Goal: Task Accomplishment & Management: Use online tool/utility

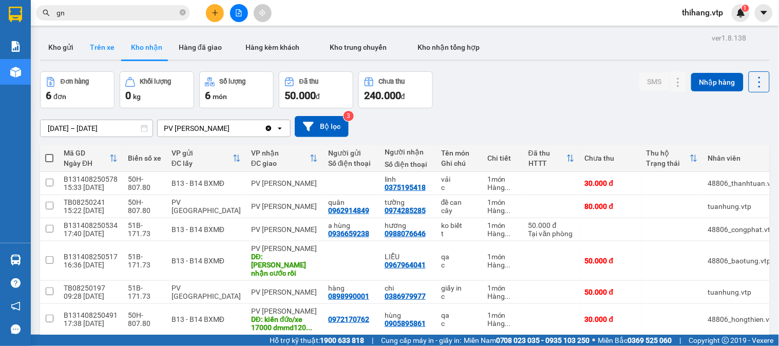
click at [113, 57] on button "Trên xe" at bounding box center [102, 47] width 41 height 25
type input "[DATE] – [DATE]"
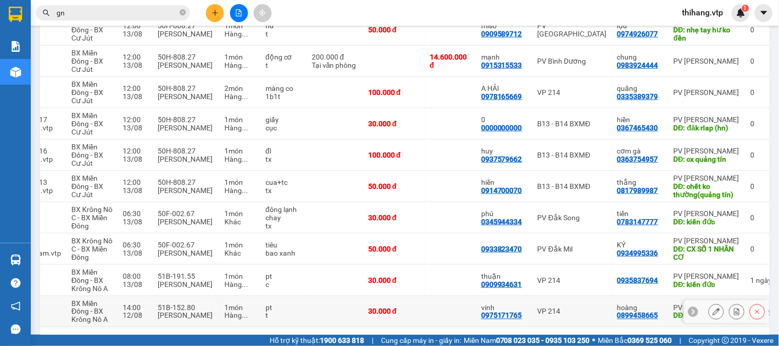
scroll to position [172, 0]
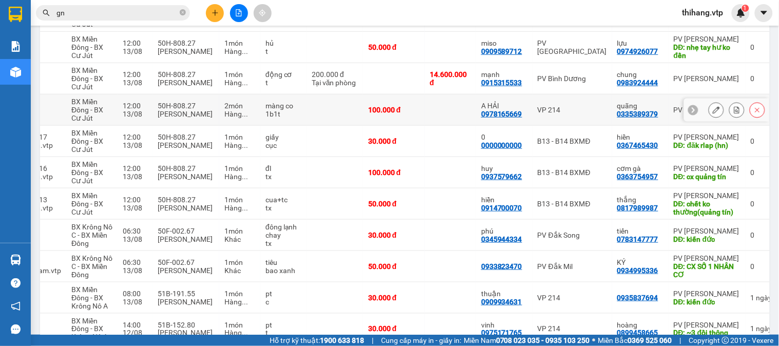
click at [713, 110] on icon at bounding box center [716, 109] width 7 height 7
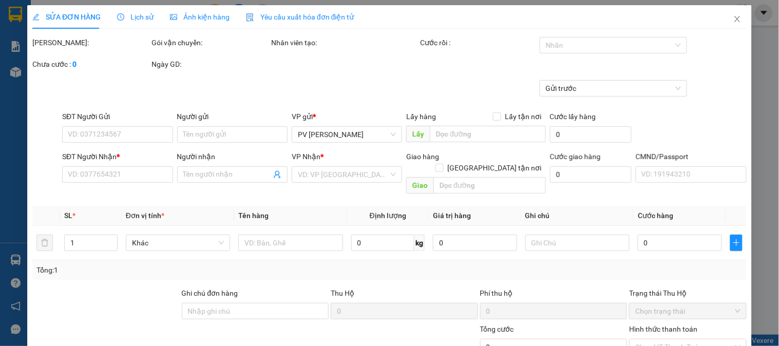
type input "0978165669"
type input "A HẢI"
type input "0335389379"
type input "quãng"
type input "100.000"
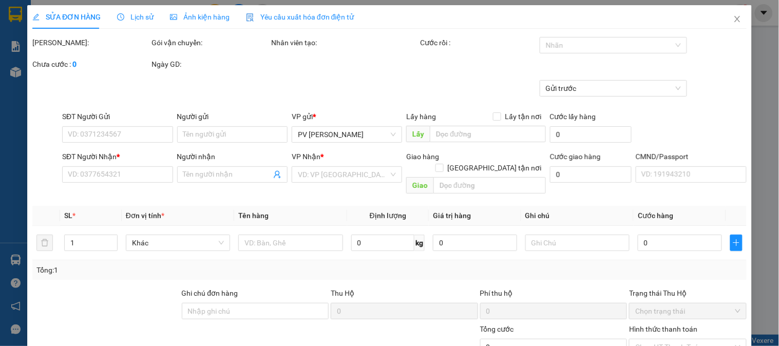
type input "100.000"
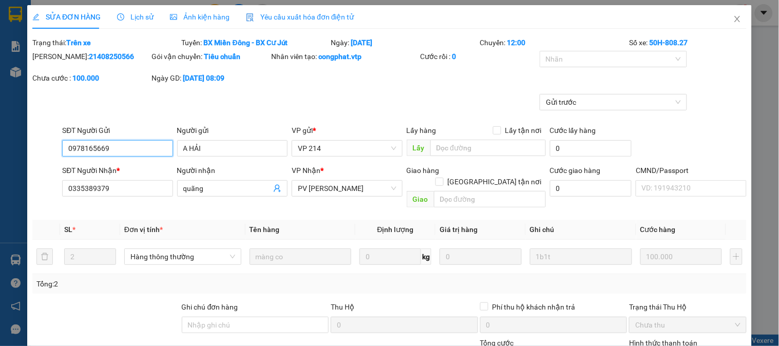
type input "5.000"
click at [143, 20] on span "Lịch sử" at bounding box center [135, 17] width 36 height 8
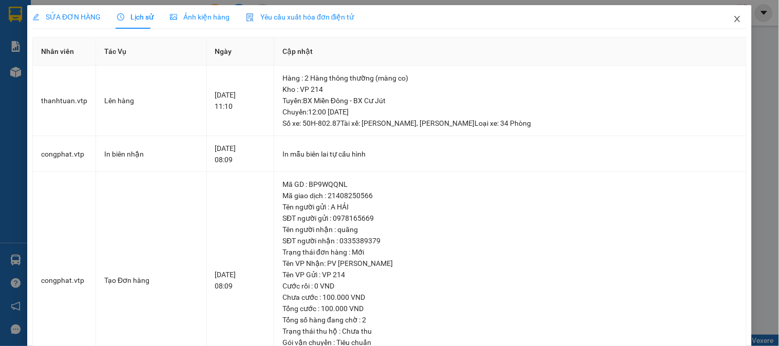
click at [735, 18] on icon "close" at bounding box center [738, 19] width 6 height 6
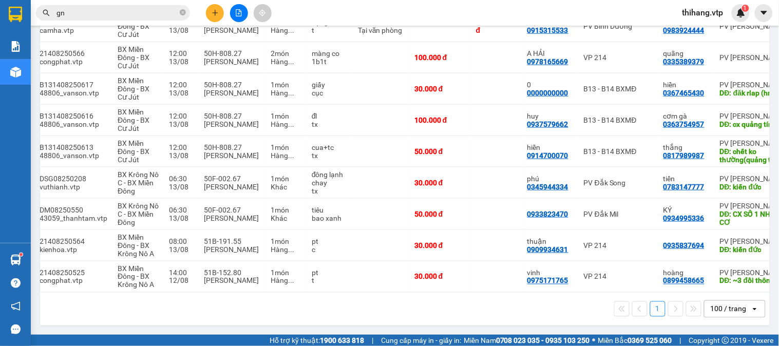
scroll to position [0, 77]
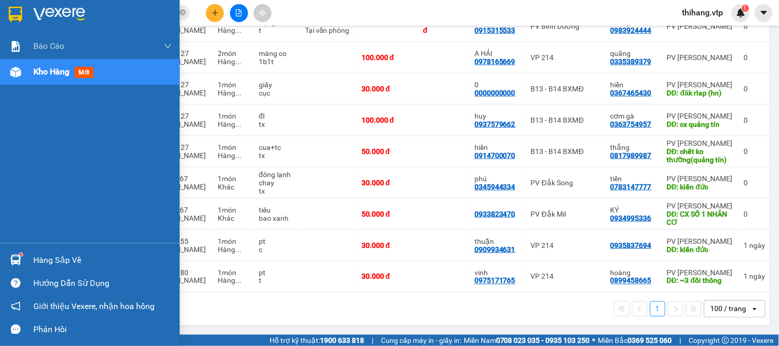
click at [26, 251] on div "Hàng sắp về" at bounding box center [90, 260] width 180 height 23
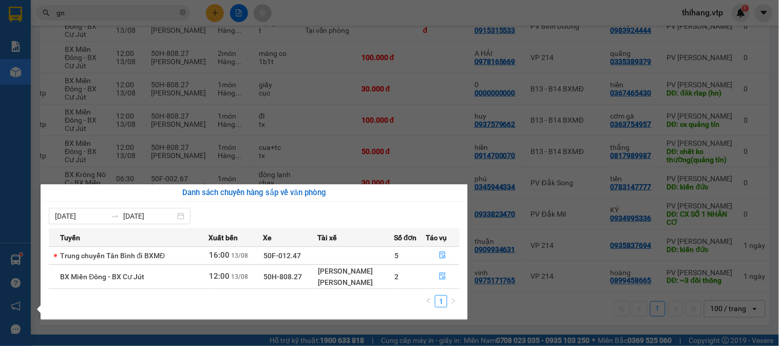
click at [465, 330] on section "Kết quả tìm kiếm ( 2539 ) Bộ lọc Mã ĐH Trạng thái Món hàng Thu hộ Tổng cước Chư…" at bounding box center [389, 173] width 779 height 346
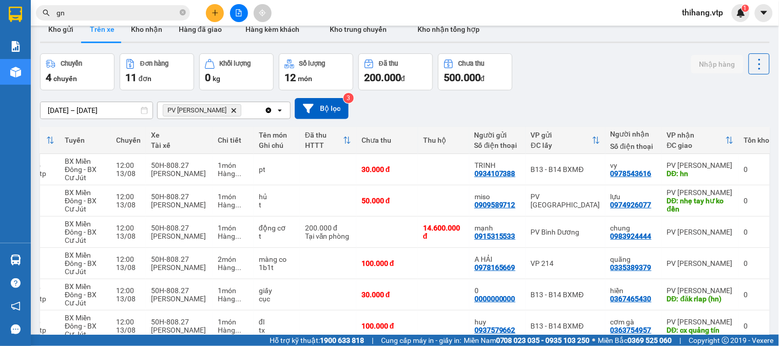
scroll to position [0, 0]
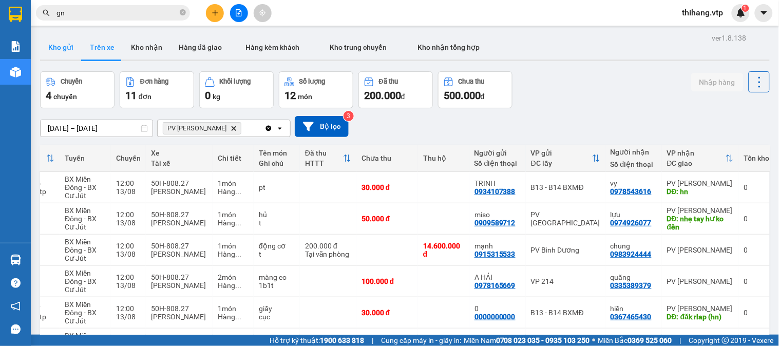
click at [68, 48] on button "Kho gửi" at bounding box center [61, 47] width 42 height 25
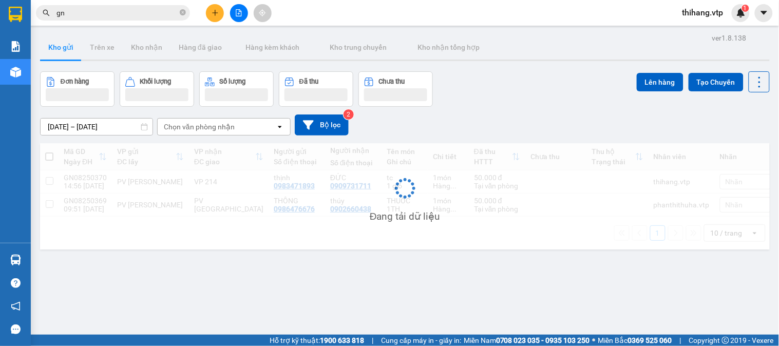
click at [213, 16] on button at bounding box center [215, 13] width 18 height 18
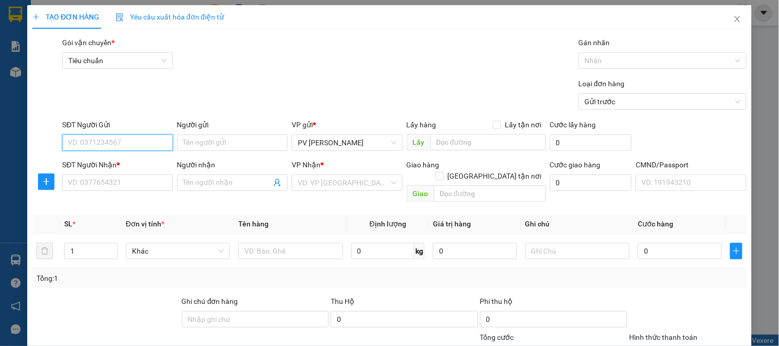
click at [123, 142] on input "SĐT Người Gửi" at bounding box center [117, 143] width 110 height 16
click at [119, 161] on div "0915171105 - CƠ" at bounding box center [116, 163] width 97 height 11
type input "0915171105"
type input "CƠ"
type input "0365049559"
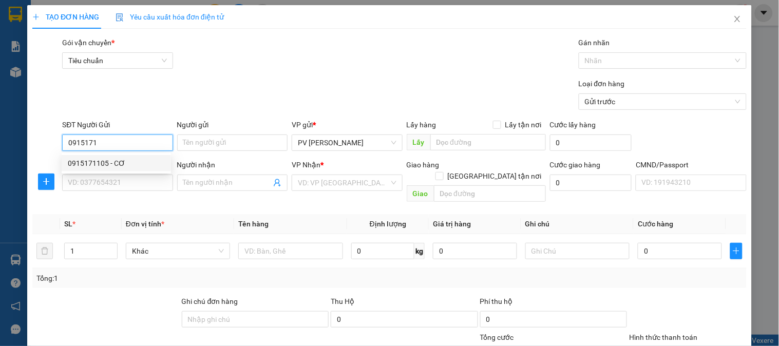
type input "CHỊ [PERSON_NAME]"
type input "CHỢ CHÁNH LƯU"
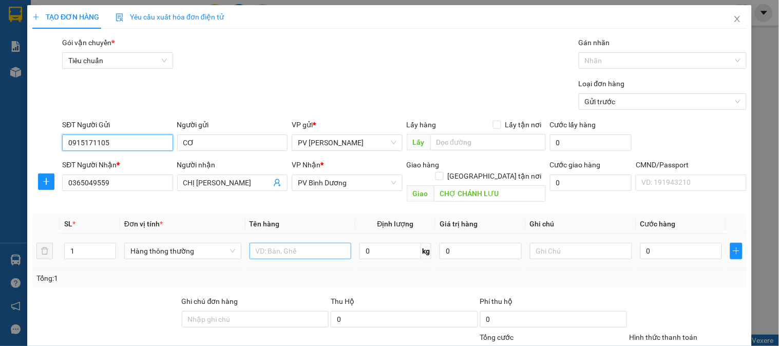
type input "0915171105"
click at [305, 243] on input "text" at bounding box center [301, 251] width 102 height 16
type input "2"
click at [107, 246] on span "up" at bounding box center [110, 249] width 6 height 6
click at [270, 244] on input "text" at bounding box center [301, 251] width 102 height 16
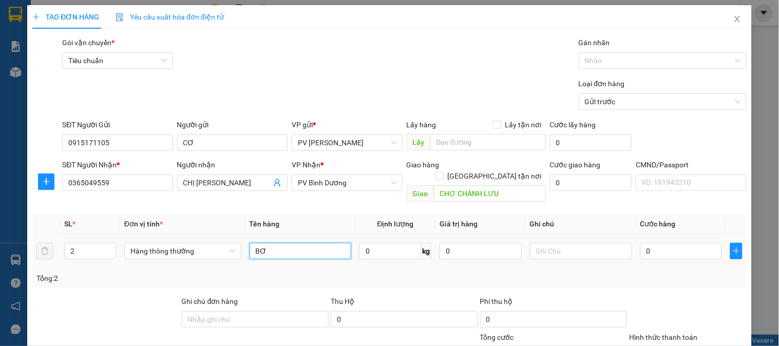
type input "BƠ"
type input "1"
type input "2BAO"
type input "1"
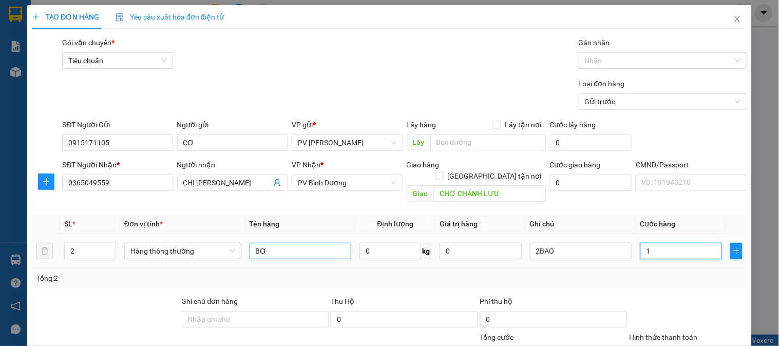
type input "1"
type input "14"
type input "140"
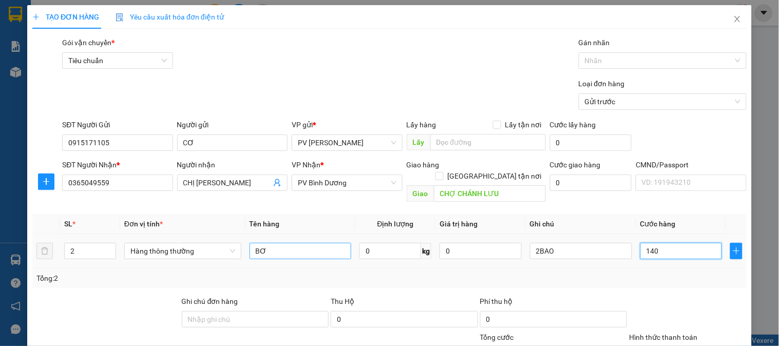
type input "140"
type input "1.400"
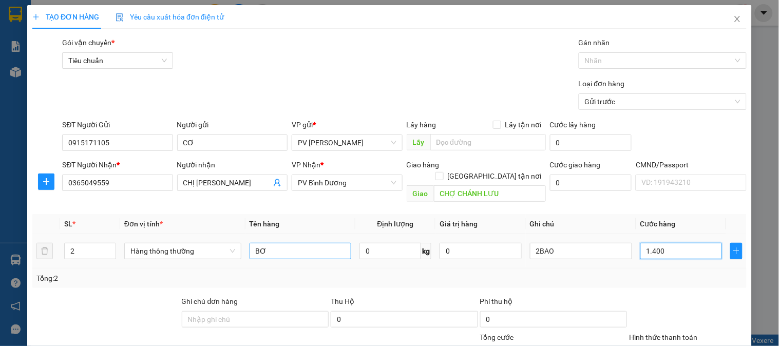
type input "14.000"
type input "140.000"
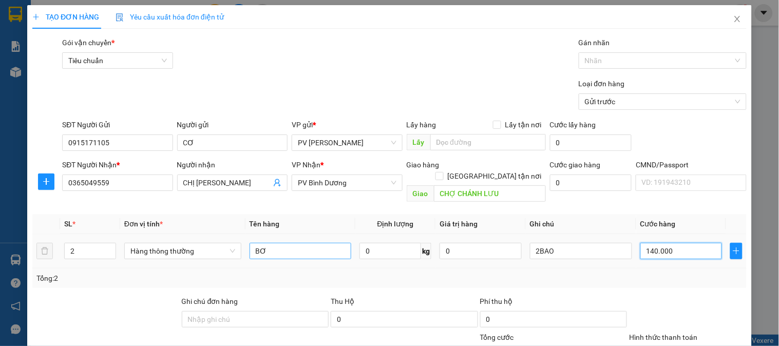
type input "140.000"
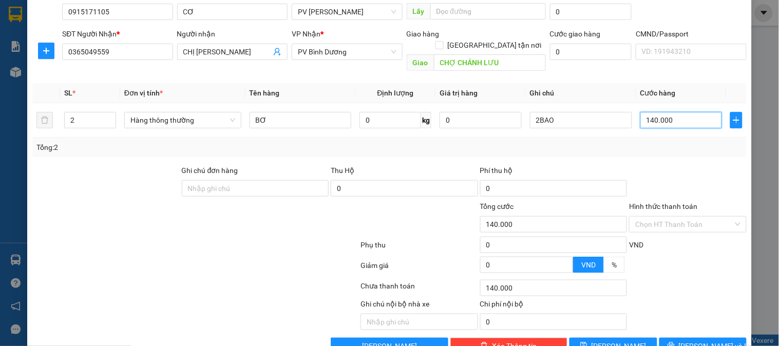
scroll to position [147, 0]
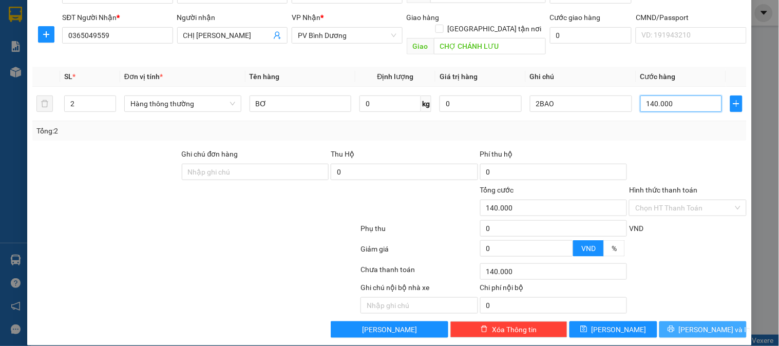
type input "140.000"
click at [699, 324] on span "[PERSON_NAME] và In" at bounding box center [715, 329] width 72 height 11
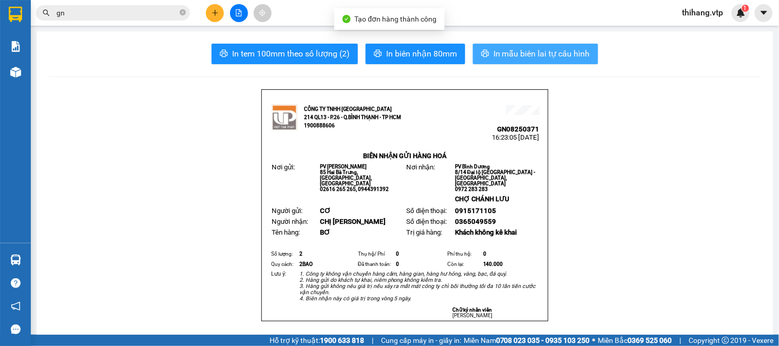
click at [542, 48] on span "In mẫu biên lai tự cấu hình" at bounding box center [542, 53] width 97 height 13
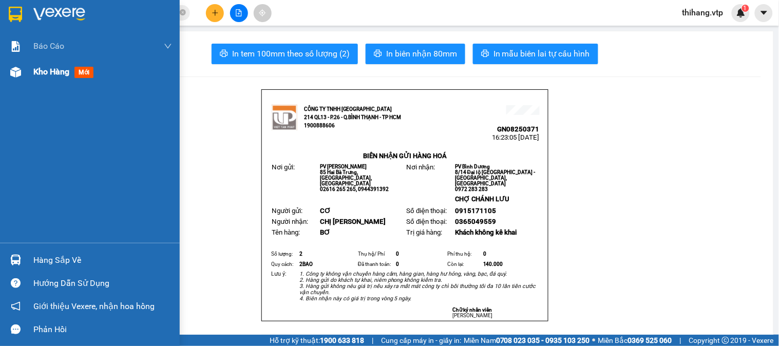
click at [44, 69] on span "Kho hàng" at bounding box center [51, 72] width 36 height 10
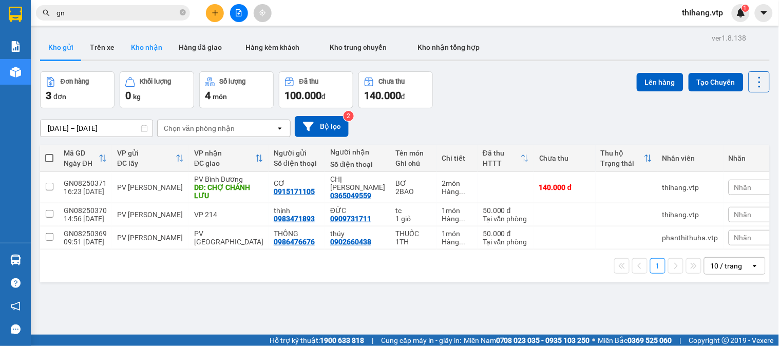
click at [140, 49] on button "Kho nhận" at bounding box center [147, 47] width 48 height 25
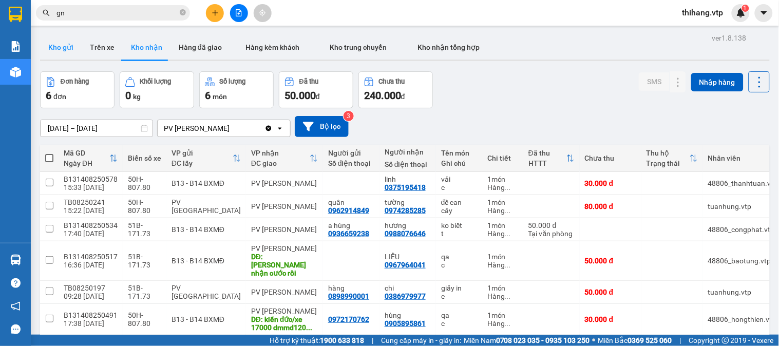
click at [60, 45] on button "Kho gửi" at bounding box center [61, 47] width 42 height 25
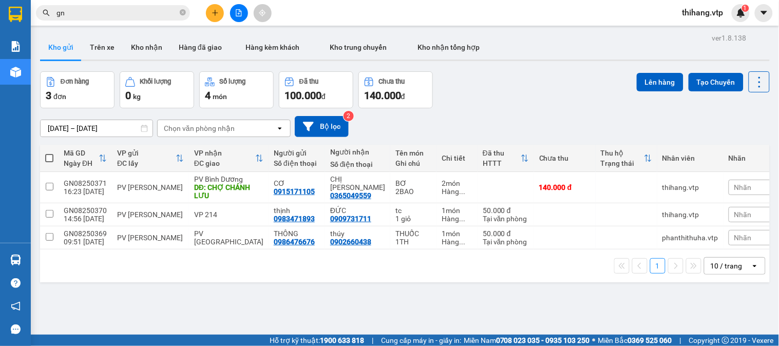
click at [209, 18] on button at bounding box center [215, 13] width 18 height 18
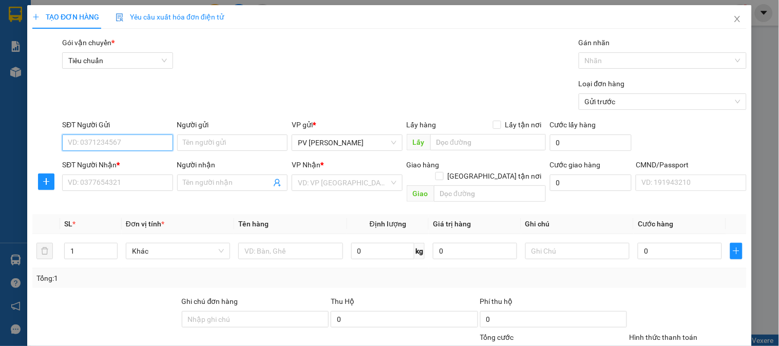
click at [130, 142] on input "SĐT Người Gửi" at bounding box center [117, 143] width 110 height 16
click at [114, 166] on div "0979180352 - LÝ" at bounding box center [116, 163] width 97 height 11
type input "0979180352"
type input "LÝ"
type input "0813875772"
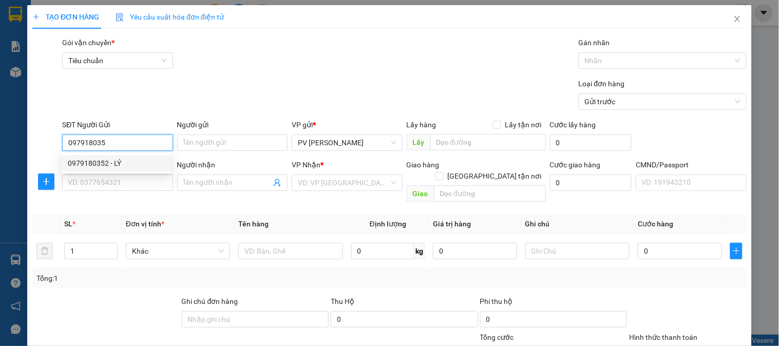
type input "NHUNG"
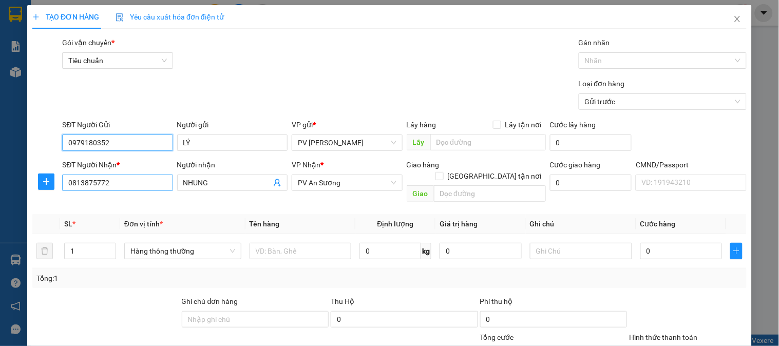
type input "0979180352"
drag, startPoint x: 124, startPoint y: 189, endPoint x: 18, endPoint y: 189, distance: 105.3
click at [18, 189] on div "TẠO ĐƠN HÀNG Yêu cầu xuất hóa đơn điện tử Transit Pickup Surcharge Ids Transit …" at bounding box center [389, 173] width 779 height 346
type input "0962203326"
click at [463, 185] on input "text" at bounding box center [490, 193] width 112 height 16
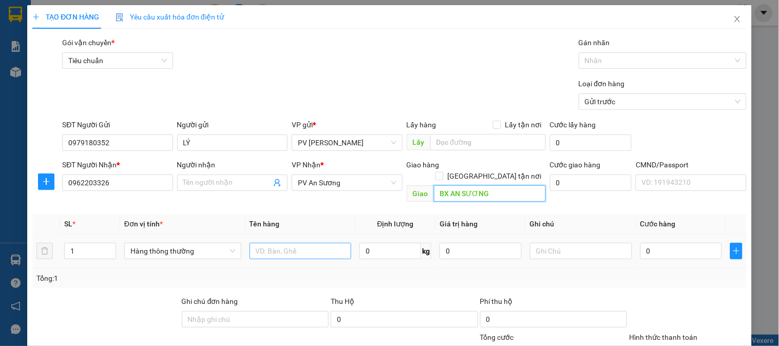
type input "BX AN SƯƠNG"
click at [304, 243] on input "text" at bounding box center [301, 251] width 102 height 16
type input "SR"
type input "1TH"
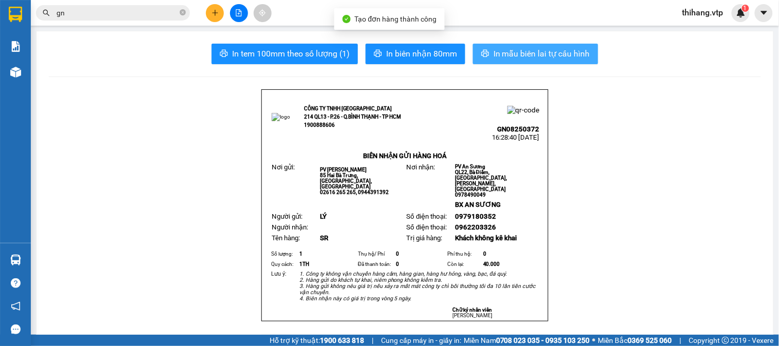
click at [527, 62] on button "In mẫu biên lai tự cấu hình" at bounding box center [535, 54] width 125 height 21
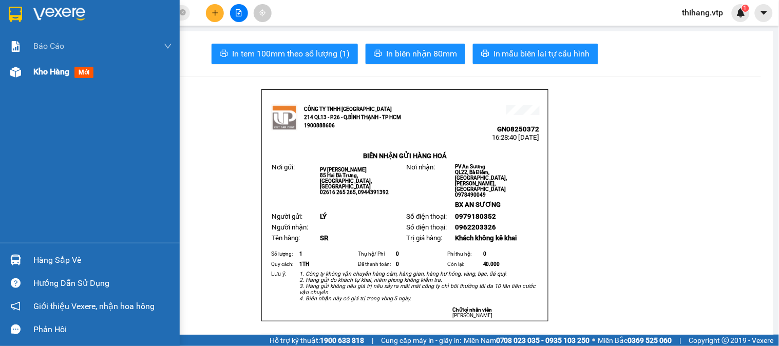
click at [26, 74] on div "Kho hàng mới" at bounding box center [90, 72] width 180 height 26
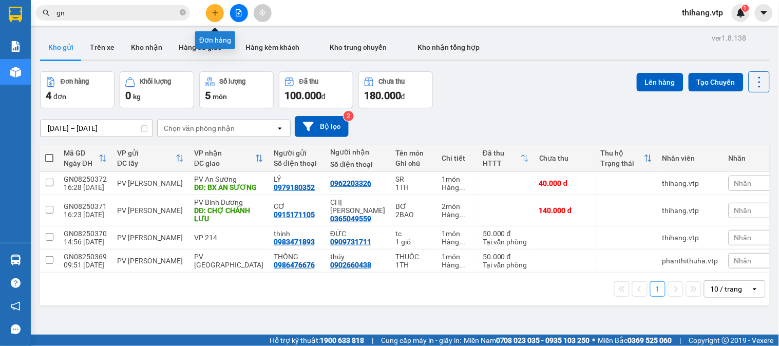
click at [213, 16] on icon "plus" at bounding box center [215, 12] width 7 height 7
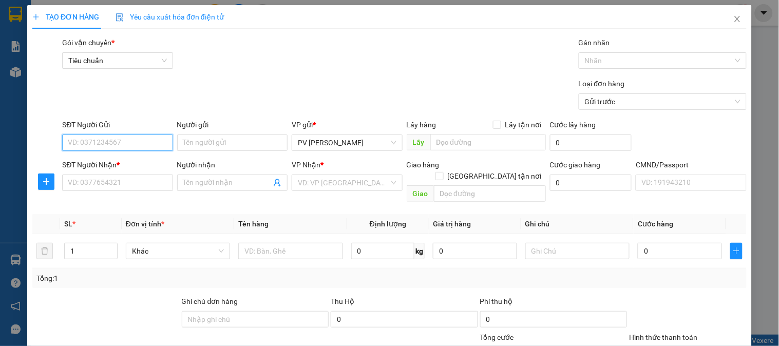
click at [114, 144] on input "SĐT Người Gửi" at bounding box center [117, 143] width 110 height 16
click at [115, 162] on div "0905191099 - trung" at bounding box center [116, 163] width 97 height 11
type input "0905191099"
type input "trung"
type input "0827224652"
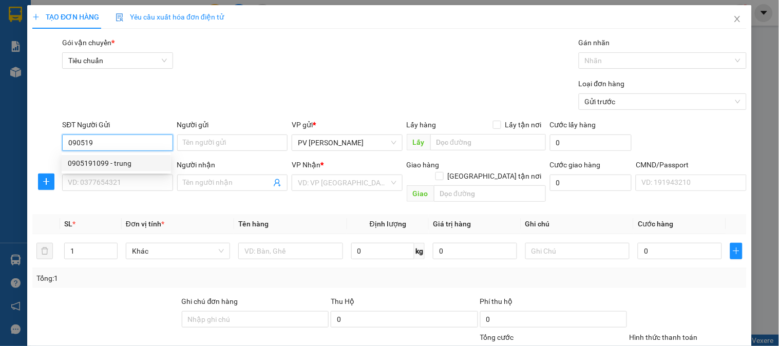
type input "tăng"
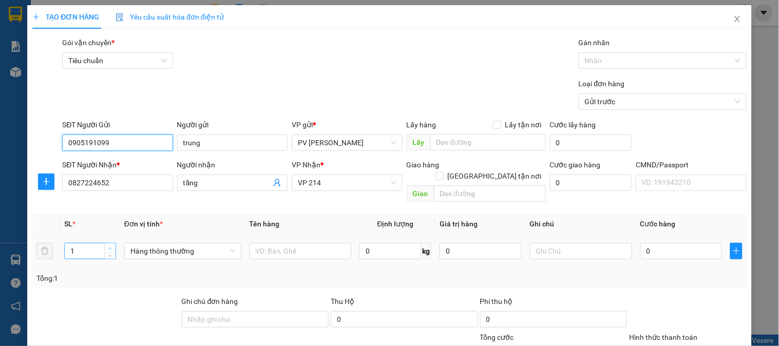
type input "0905191099"
click at [105, 243] on span "Increase Value" at bounding box center [109, 247] width 11 height 9
type input "3"
click at [105, 243] on span "Increase Value" at bounding box center [109, 247] width 11 height 9
click at [261, 243] on input "text" at bounding box center [301, 251] width 102 height 16
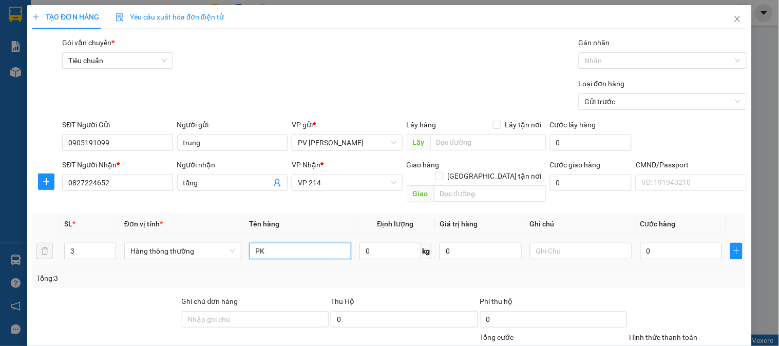
type input "PK"
type input "3TH"
type input "1"
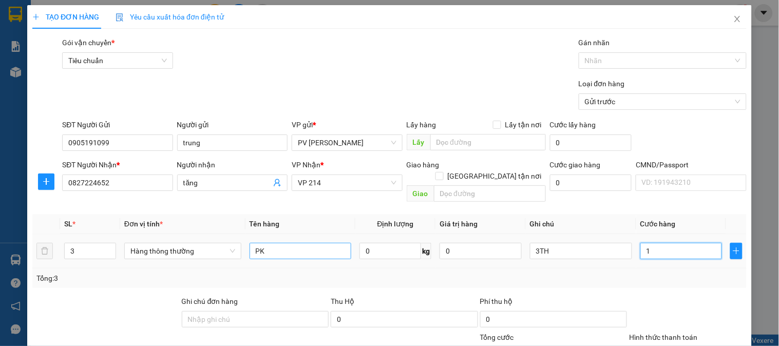
type input "14"
type input "140"
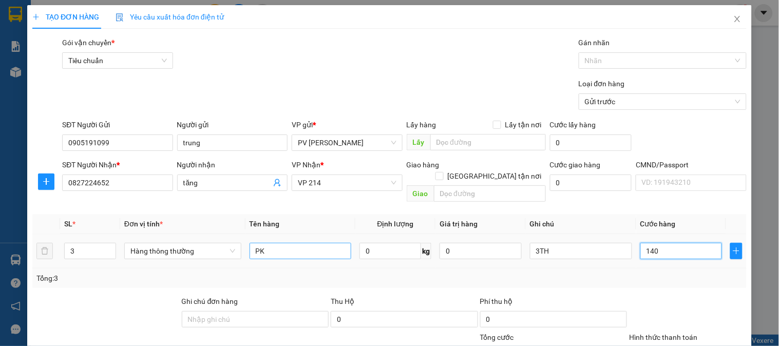
type input "140"
type input "1.400"
type input "14.000"
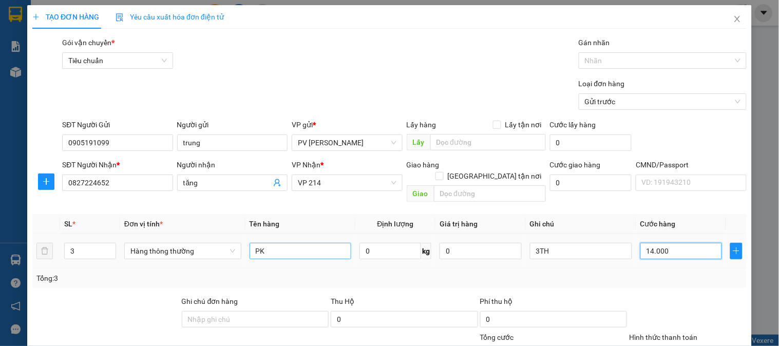
type input "14.000"
type input "140.000"
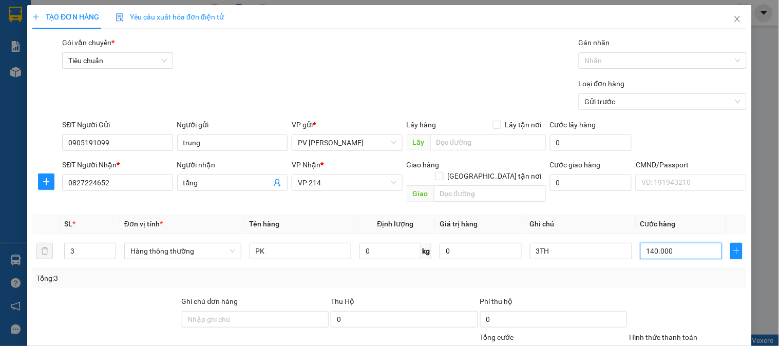
type input "140.000"
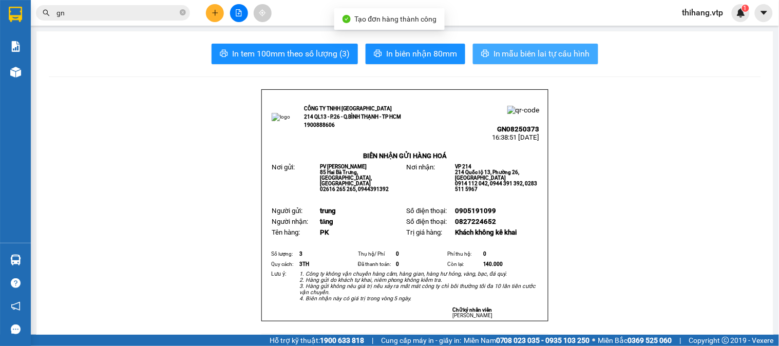
click at [526, 51] on span "In mẫu biên lai tự cấu hình" at bounding box center [542, 53] width 97 height 13
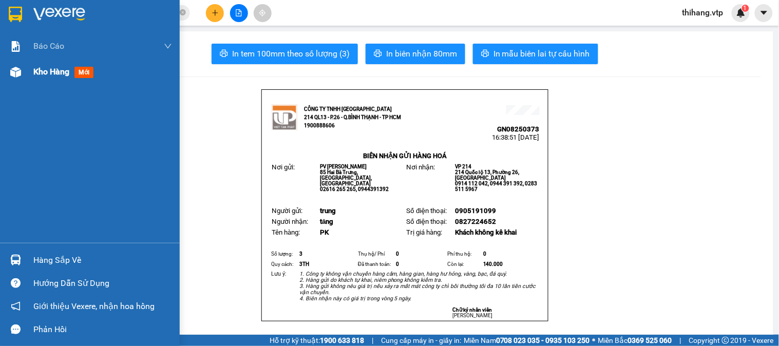
click at [53, 72] on span "Kho hàng" at bounding box center [51, 72] width 36 height 10
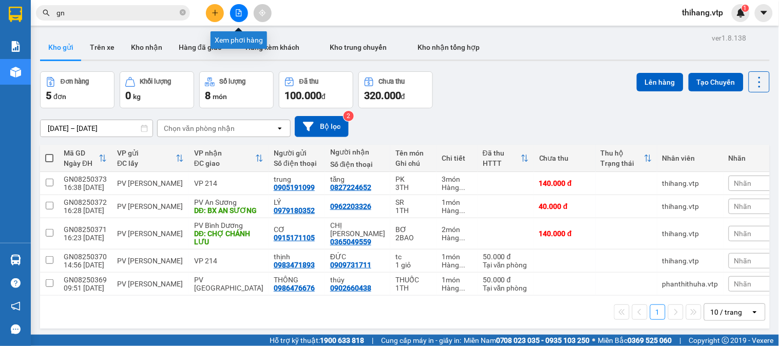
click at [239, 15] on icon "file-add" at bounding box center [238, 12] width 7 height 7
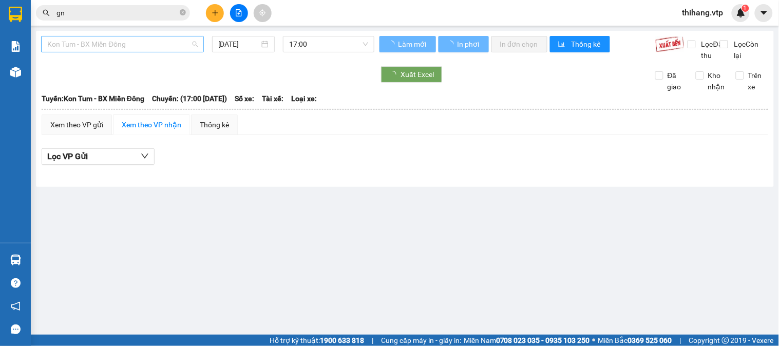
click at [142, 45] on span "Kon Tum - BX Miền Đông" at bounding box center [122, 43] width 151 height 15
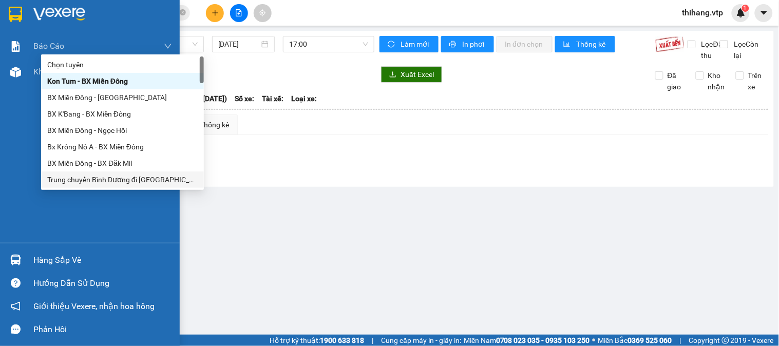
click at [37, 262] on div "Hàng sắp về" at bounding box center [102, 260] width 139 height 15
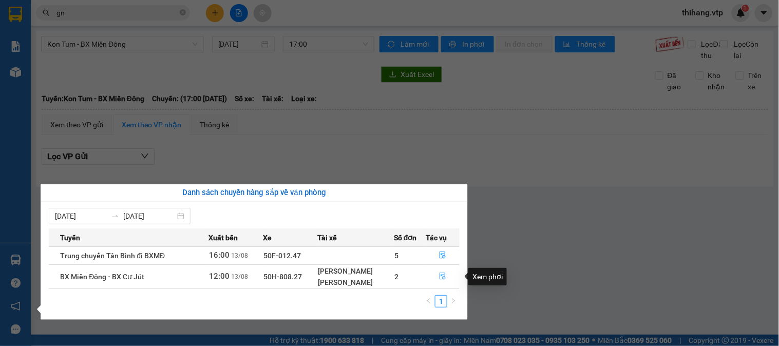
click at [442, 278] on icon "file-done" at bounding box center [442, 276] width 7 height 7
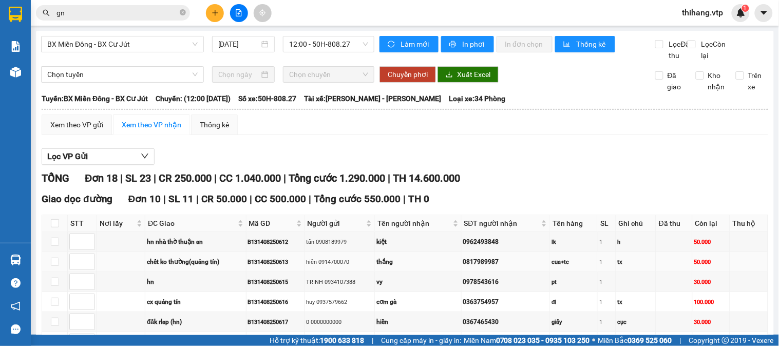
click at [49, 252] on td at bounding box center [55, 262] width 26 height 20
click at [52, 258] on input "checkbox" at bounding box center [55, 262] width 8 height 8
checkbox input "true"
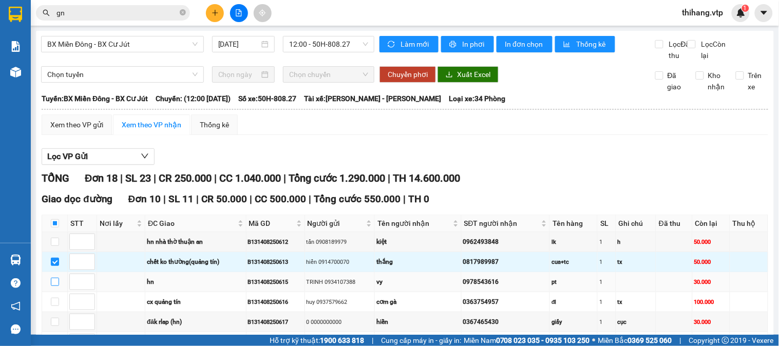
click at [52, 278] on input "checkbox" at bounding box center [55, 282] width 8 height 8
checkbox input "true"
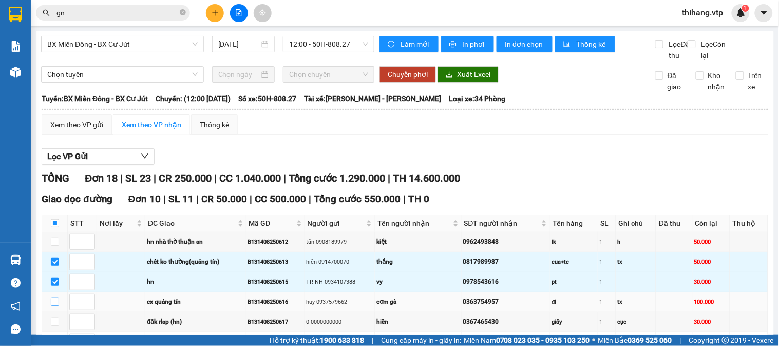
click at [57, 298] on input "checkbox" at bounding box center [55, 302] width 8 height 8
checkbox input "true"
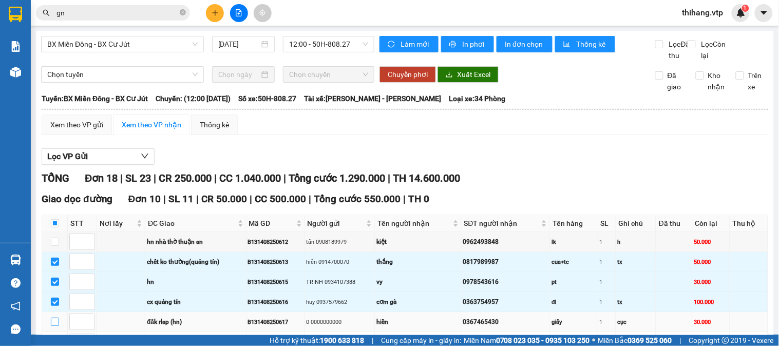
click at [57, 318] on input "checkbox" at bounding box center [55, 322] width 8 height 8
checkbox input "true"
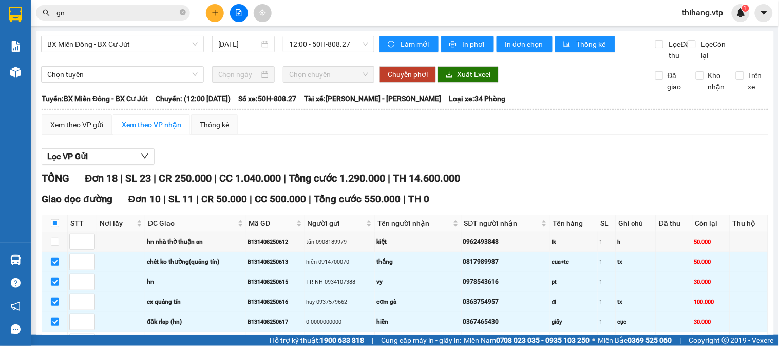
checkbox input "true"
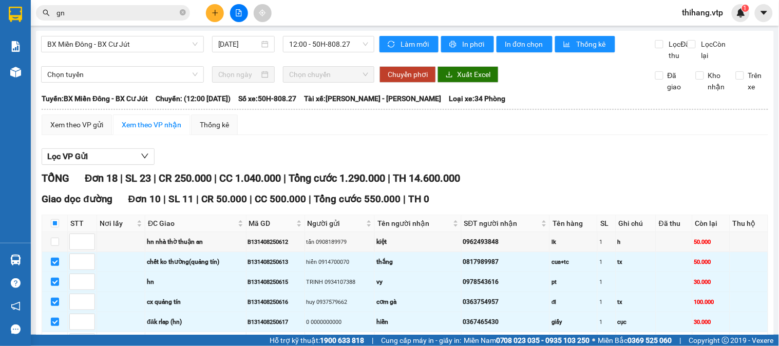
checkbox input "true"
click at [525, 48] on span "In đơn chọn" at bounding box center [525, 44] width 40 height 11
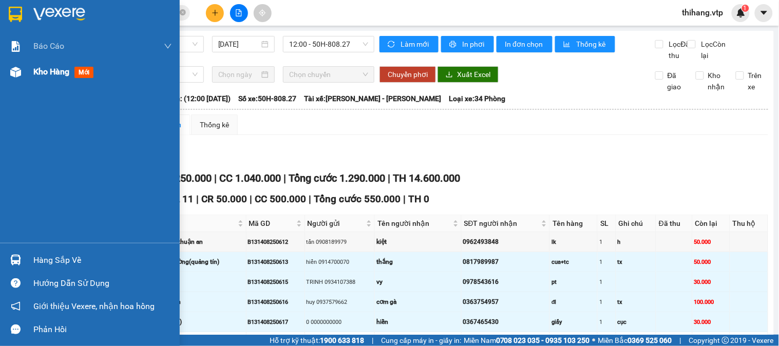
click at [44, 72] on span "Kho hàng" at bounding box center [51, 72] width 36 height 10
